Goal: Check status: Check status

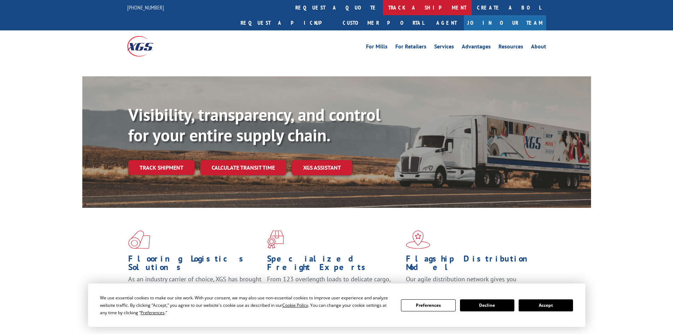
click at [383, 11] on link "track a shipment" at bounding box center [427, 7] width 89 height 15
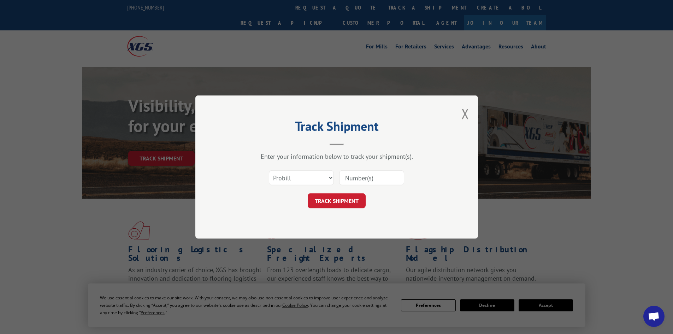
click at [306, 176] on select "Select category... Probill BOL PO" at bounding box center [301, 177] width 65 height 15
select select "po"
click at [269, 170] on select "Select category... Probill BOL PO" at bounding box center [301, 177] width 65 height 15
click at [359, 181] on input at bounding box center [371, 177] width 65 height 15
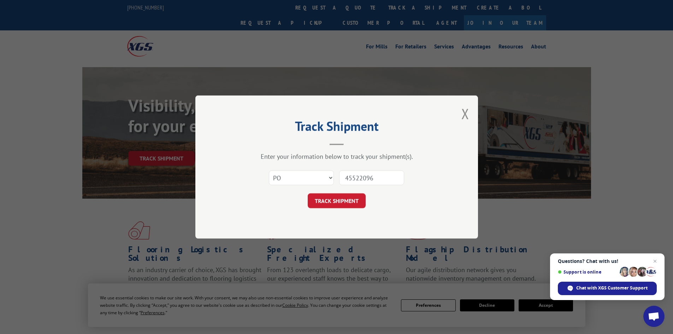
type input "45522096"
click at [308, 193] on button "TRACK SHIPMENT" at bounding box center [337, 200] width 58 height 15
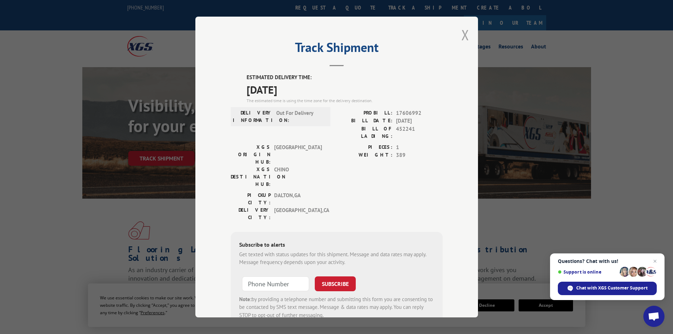
click at [462, 34] on button "Close modal" at bounding box center [465, 34] width 8 height 19
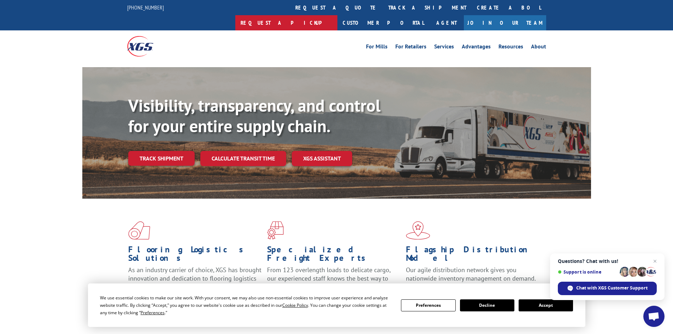
click at [337, 15] on link "Request a pickup" at bounding box center [286, 22] width 102 height 15
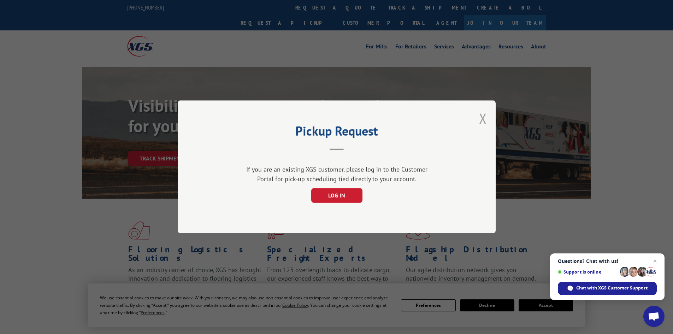
click at [485, 117] on button "Close modal" at bounding box center [483, 118] width 8 height 19
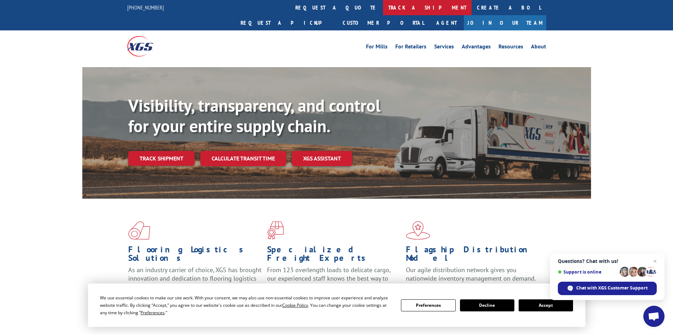
click at [383, 7] on link "track a shipment" at bounding box center [427, 7] width 89 height 15
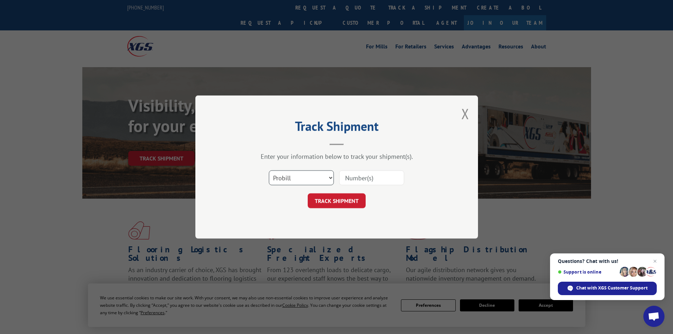
click at [304, 178] on select "Select category... Probill BOL PO" at bounding box center [301, 177] width 65 height 15
select select "po"
click at [269, 170] on select "Select category... Probill BOL PO" at bounding box center [301, 177] width 65 height 15
click at [357, 176] on input at bounding box center [371, 177] width 65 height 15
type input "45522128"
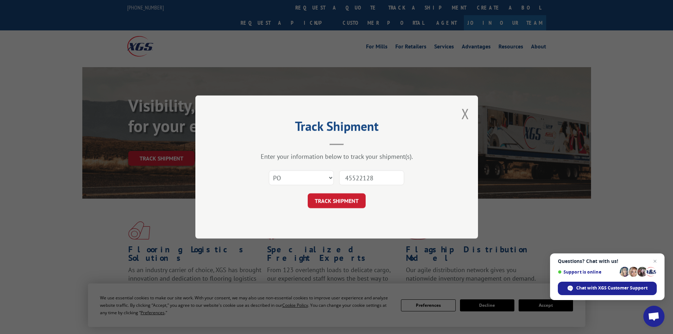
click at [308, 193] on button "TRACK SHIPMENT" at bounding box center [337, 200] width 58 height 15
